Goal: Task Accomplishment & Management: Manage account settings

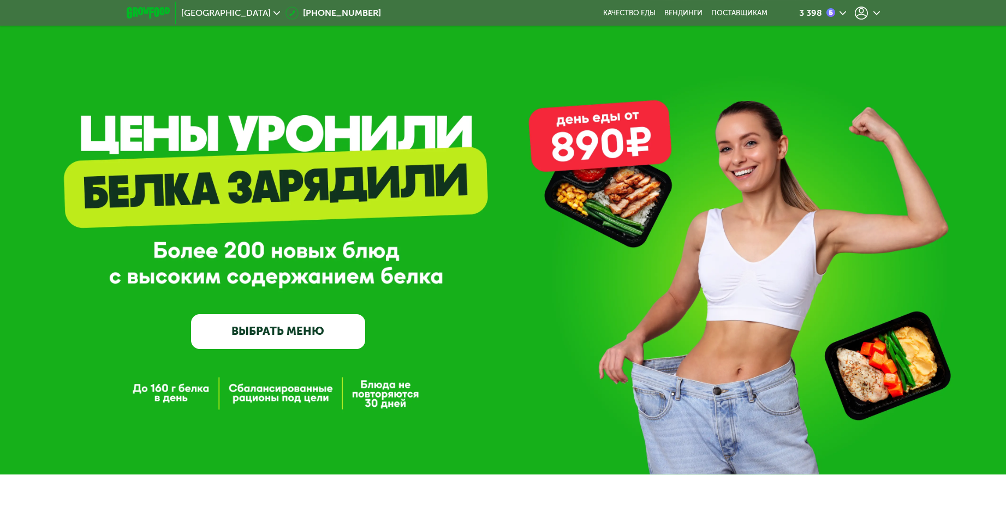
click at [859, 13] on icon at bounding box center [861, 13] width 13 height 13
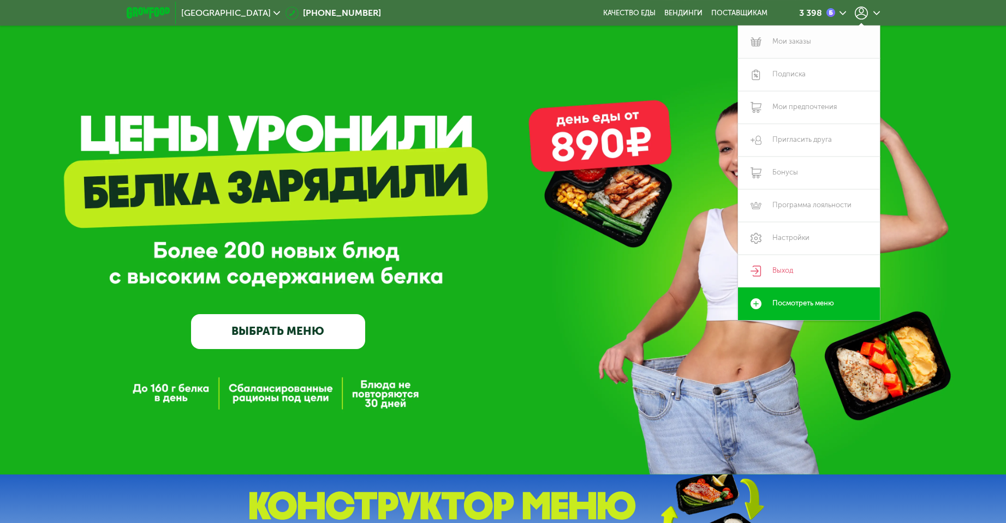
click at [811, 36] on link "Мои заказы" at bounding box center [809, 42] width 142 height 33
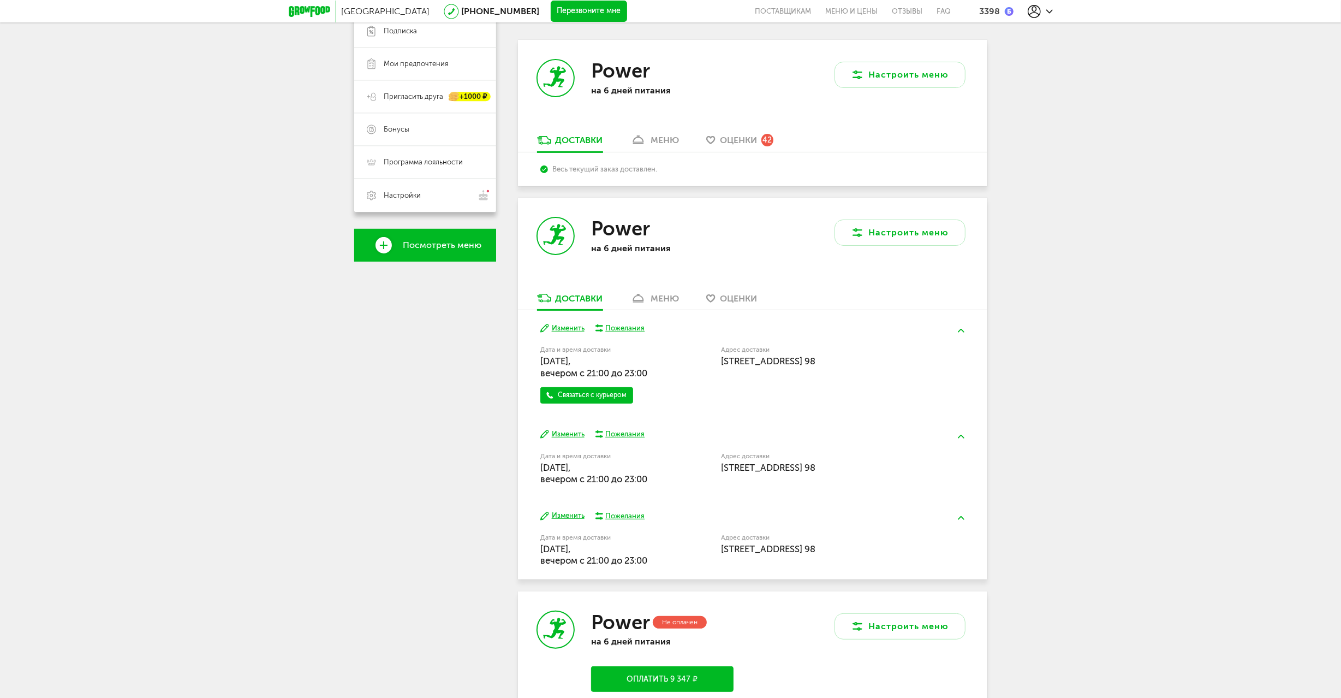
scroll to position [218, 0]
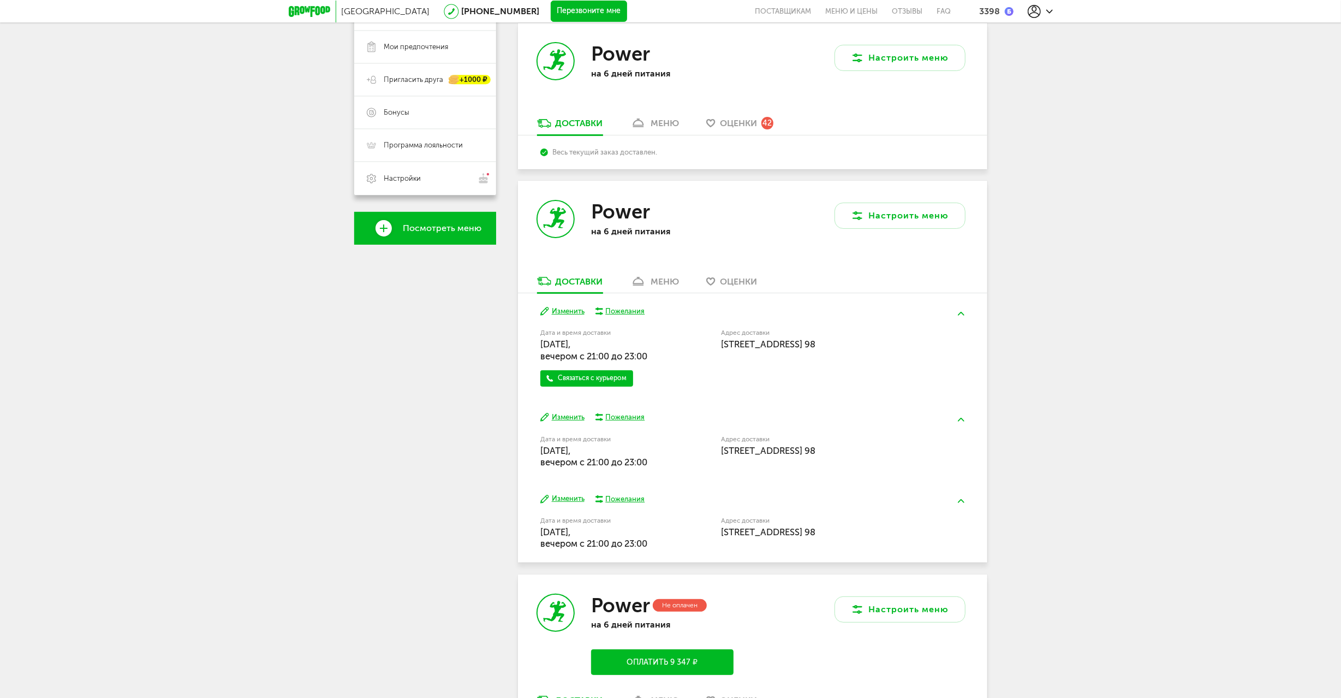
click at [571, 415] on button "Изменить" at bounding box center [562, 417] width 44 height 10
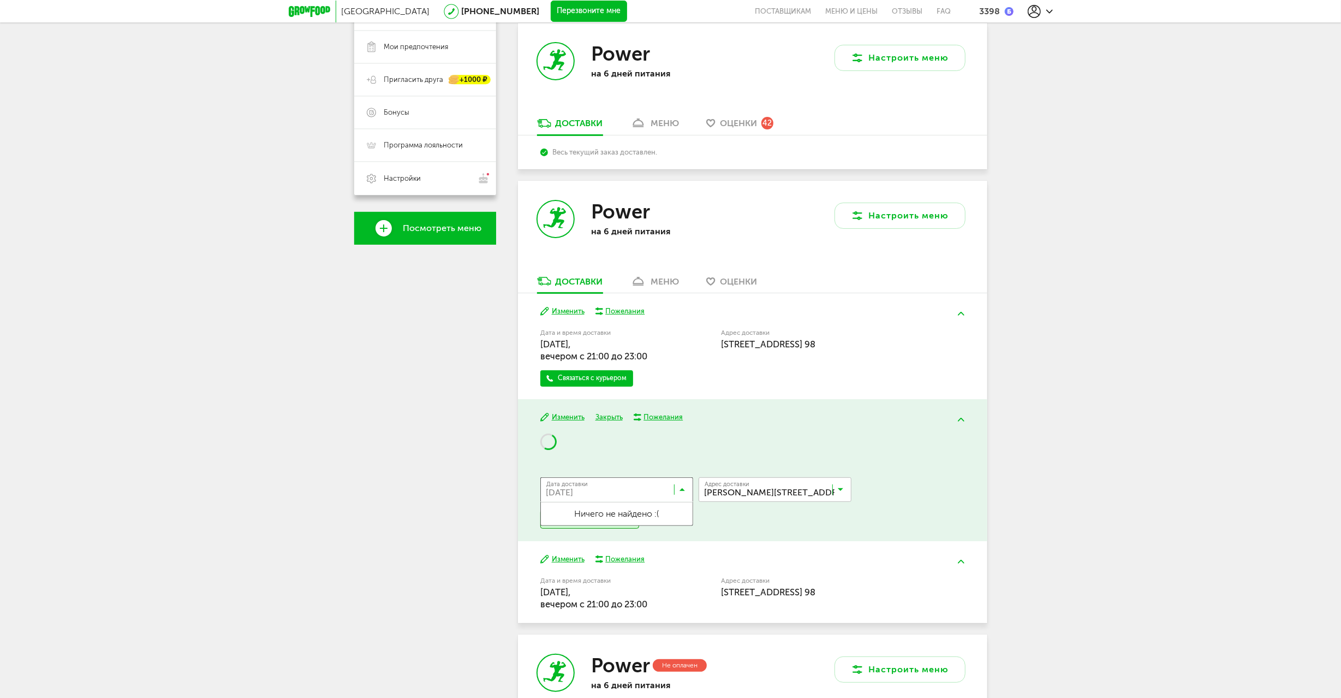
click at [659, 491] on input "Search for option" at bounding box center [619, 492] width 153 height 19
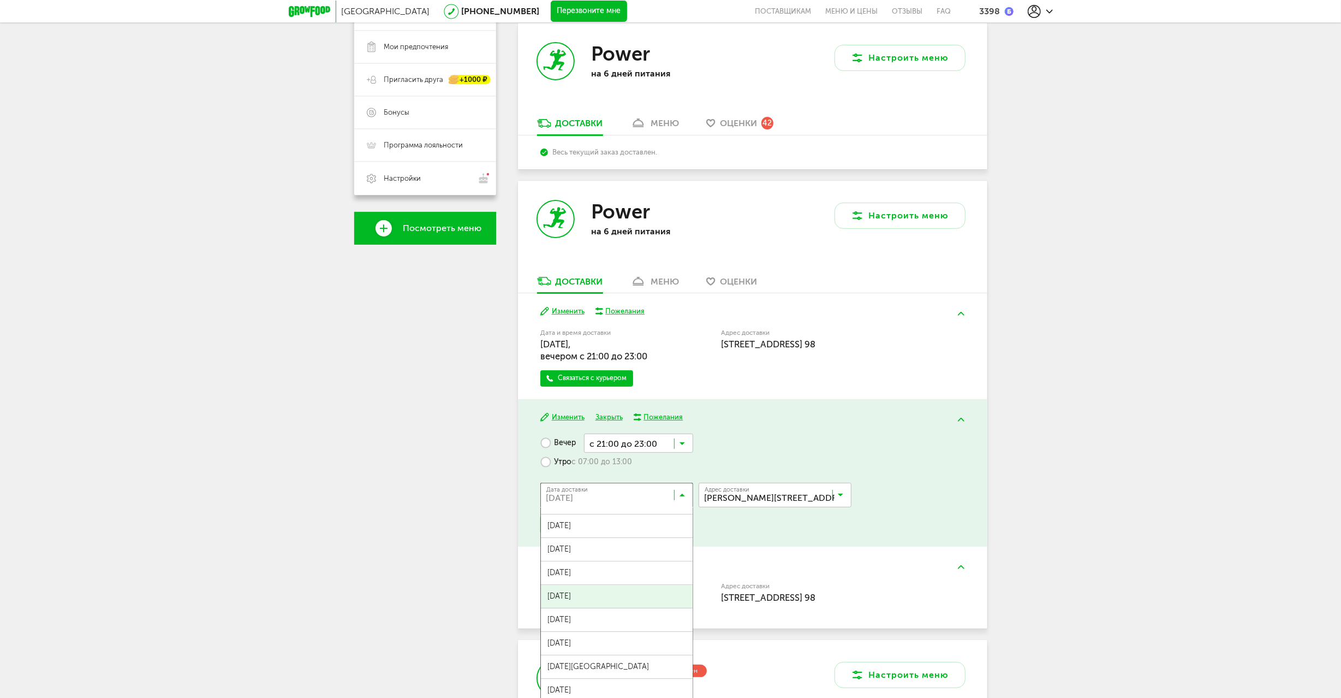
scroll to position [291, 0]
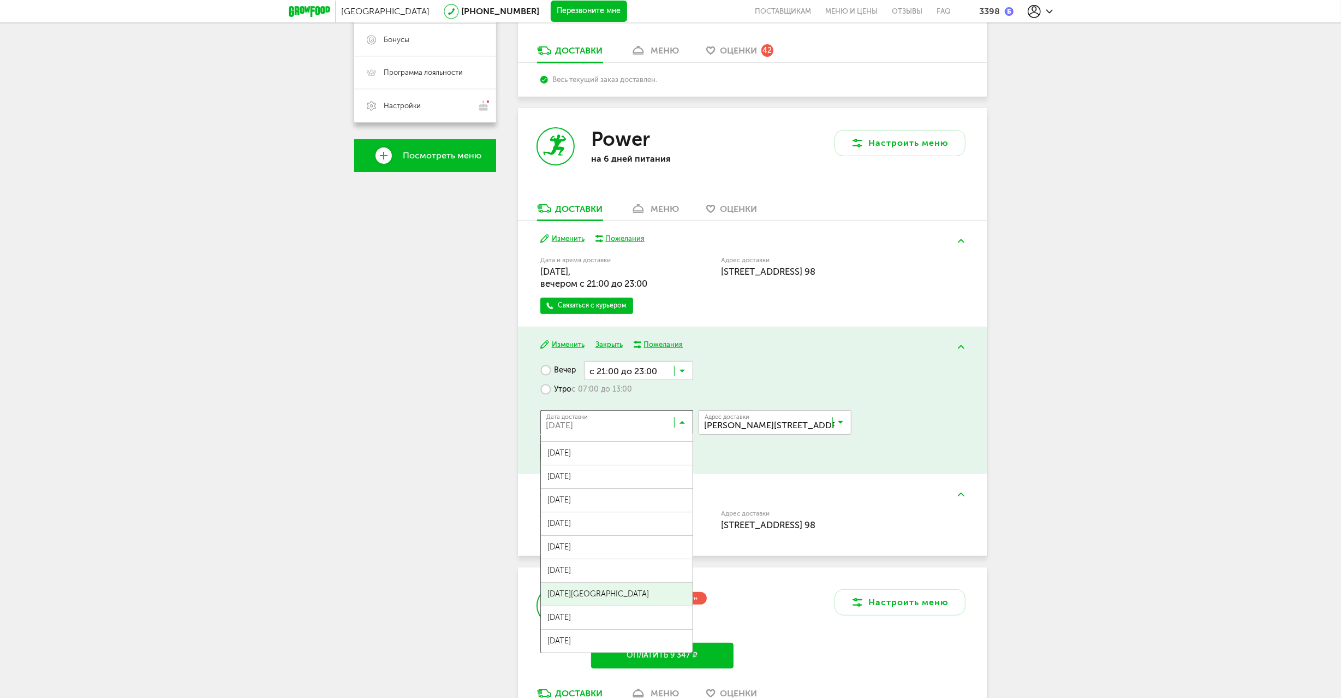
click at [610, 586] on ul "[DATE] сентября, [DATE], [DATE], [DATE], [DATE], [DATE], [DATE], [DATE], [DATE]…" at bounding box center [616, 544] width 153 height 218
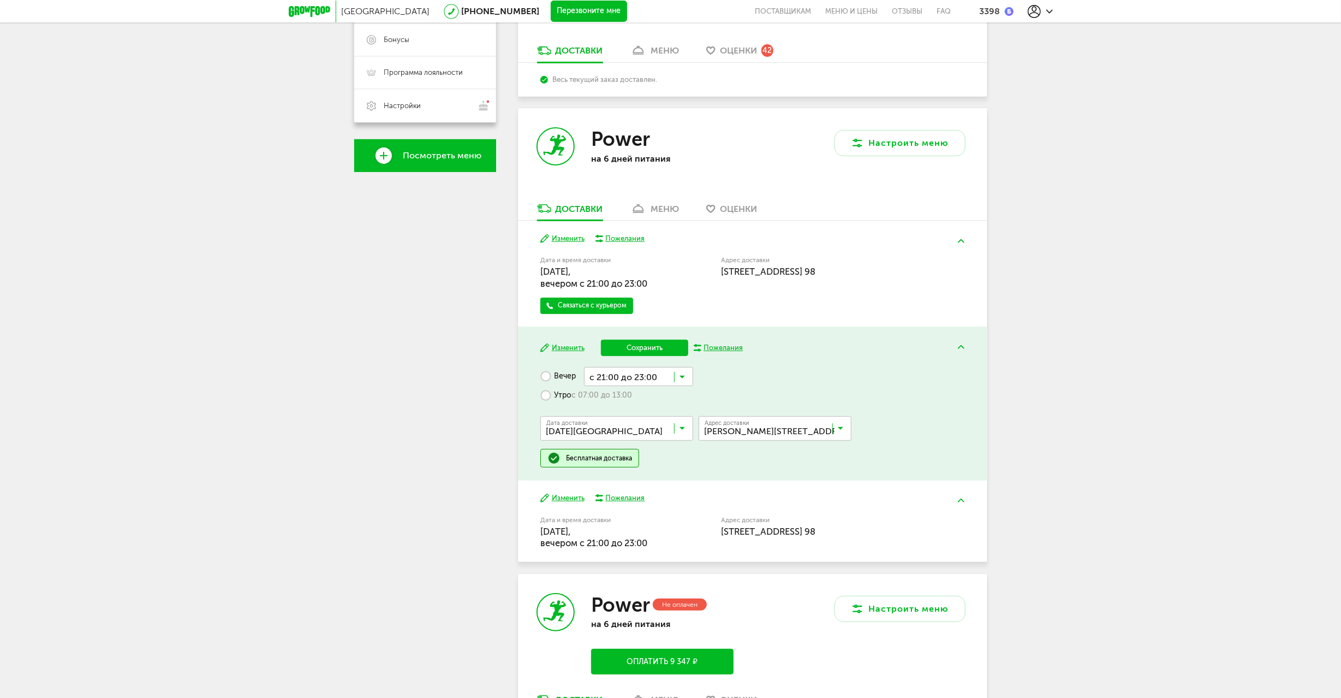
drag, startPoint x: 640, startPoint y: 346, endPoint x: 688, endPoint y: 384, distance: 61.7
click at [640, 346] on button "Сохранить" at bounding box center [644, 348] width 87 height 16
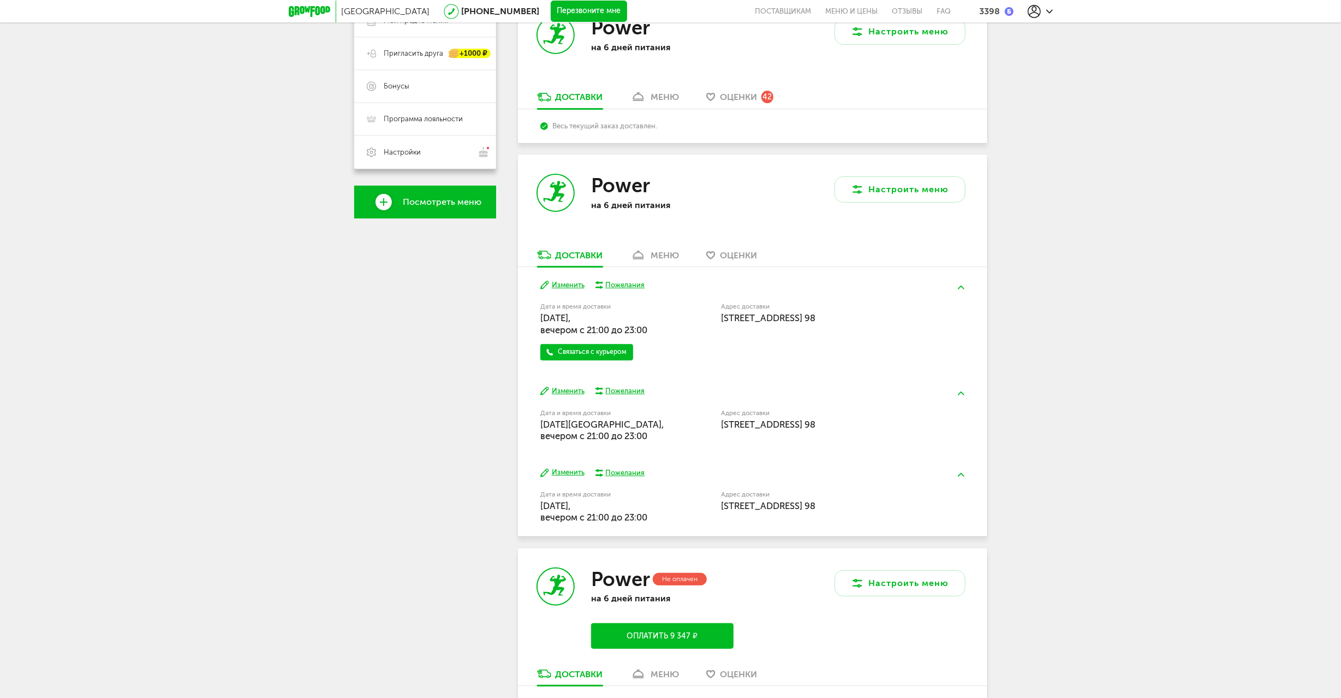
scroll to position [218, 0]
